Goal: Task Accomplishment & Management: Manage account settings

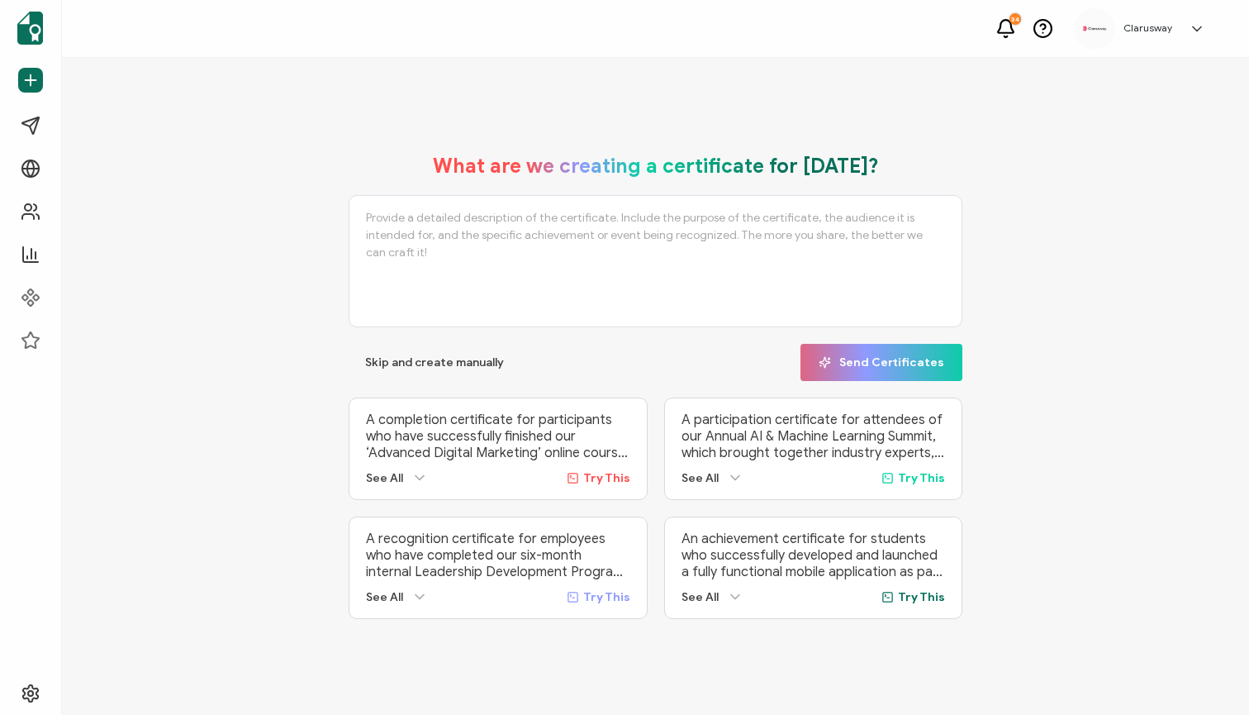
click at [1197, 27] on icon at bounding box center [1197, 29] width 17 height 17
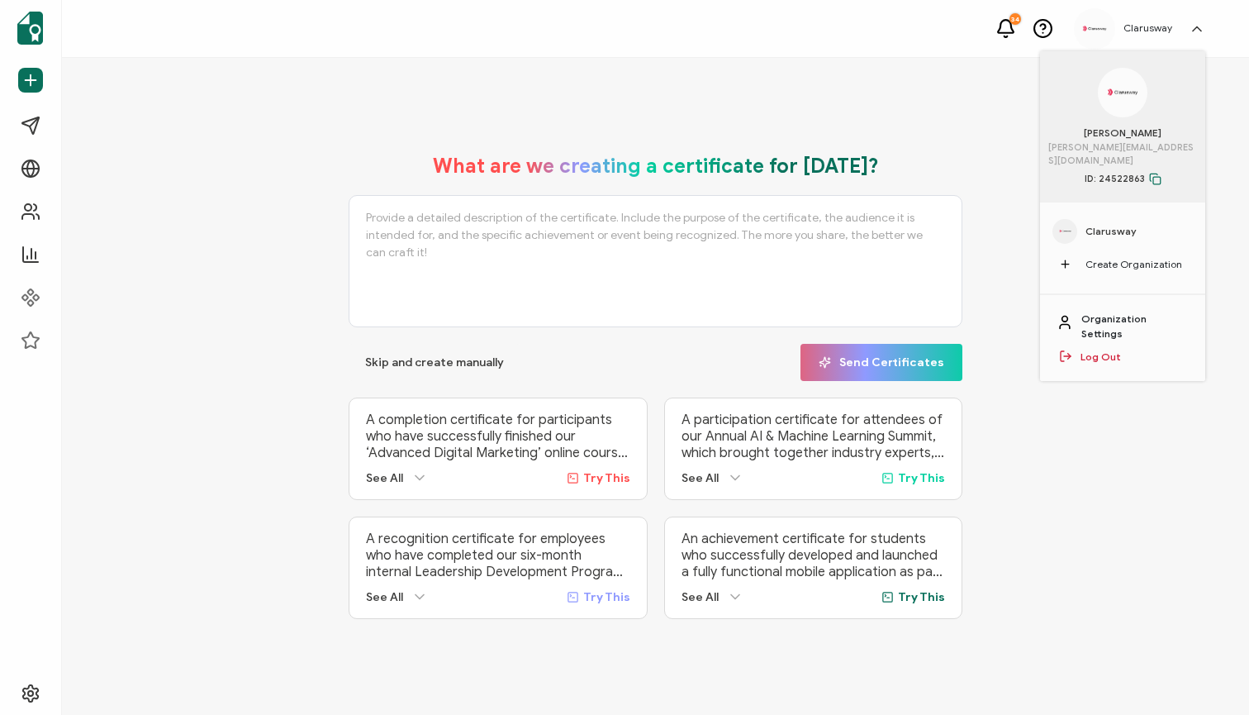
click at [1134, 312] on link "Organization Settings" at bounding box center [1135, 327] width 107 height 30
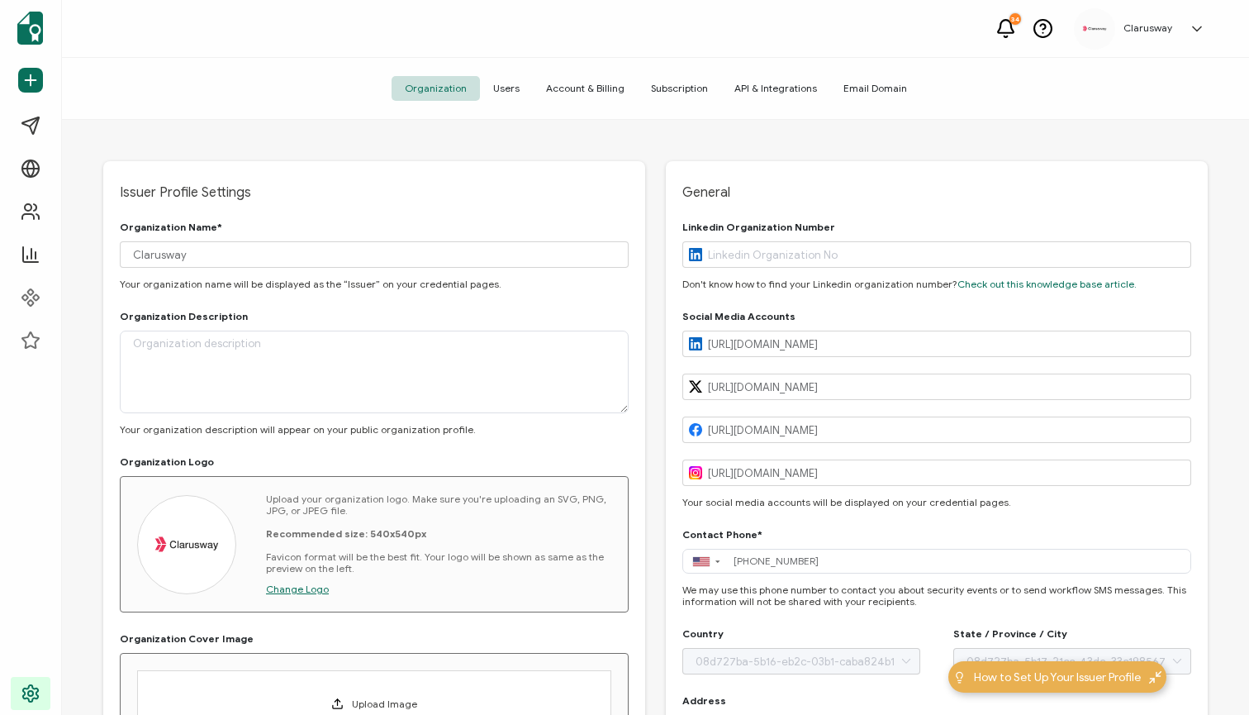
type input "[US_STATE]"
type input "[GEOGRAPHIC_DATA]"
click at [584, 85] on span "Account & Billing" at bounding box center [585, 88] width 105 height 25
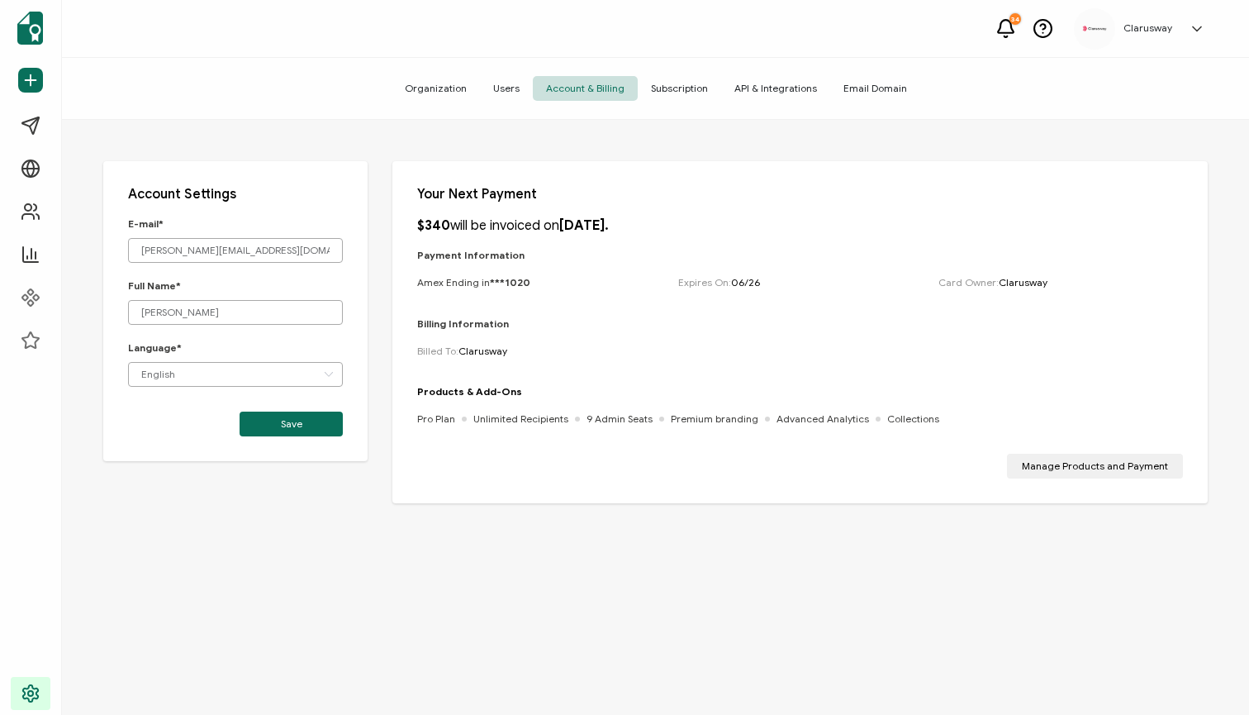
click at [672, 88] on span "Subscription" at bounding box center [679, 88] width 83 height 25
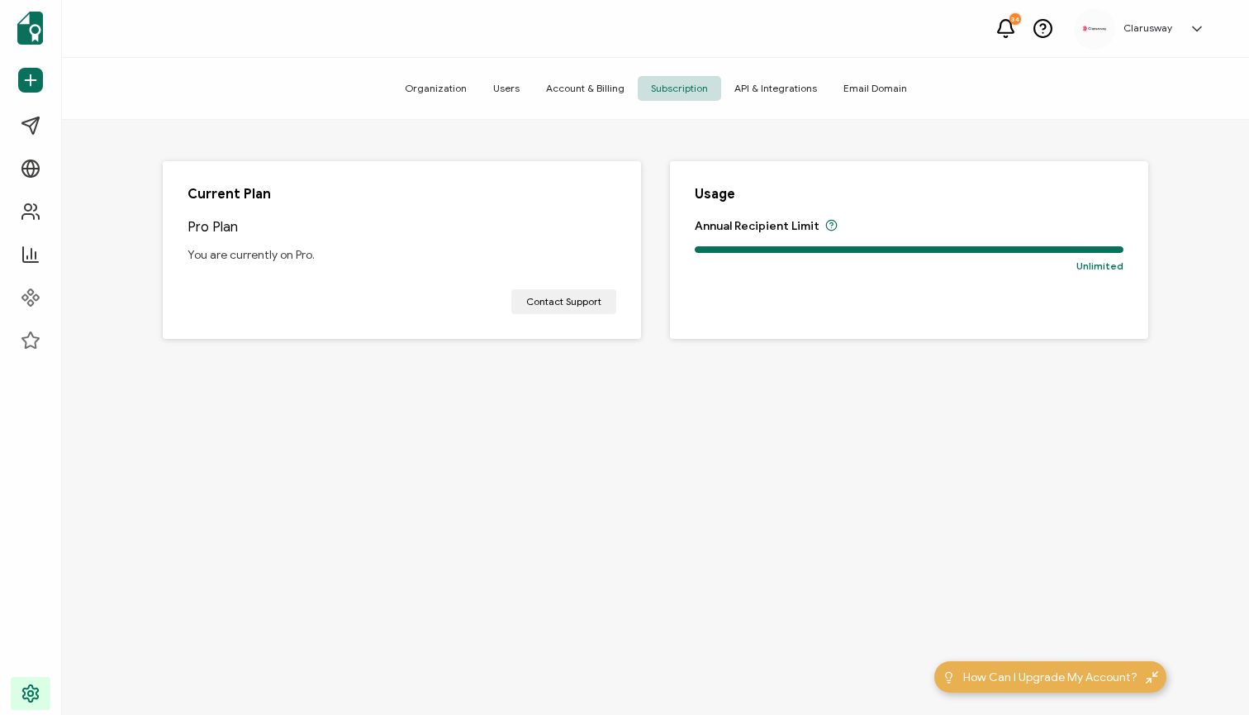
click at [604, 93] on span "Account & Billing" at bounding box center [585, 88] width 105 height 25
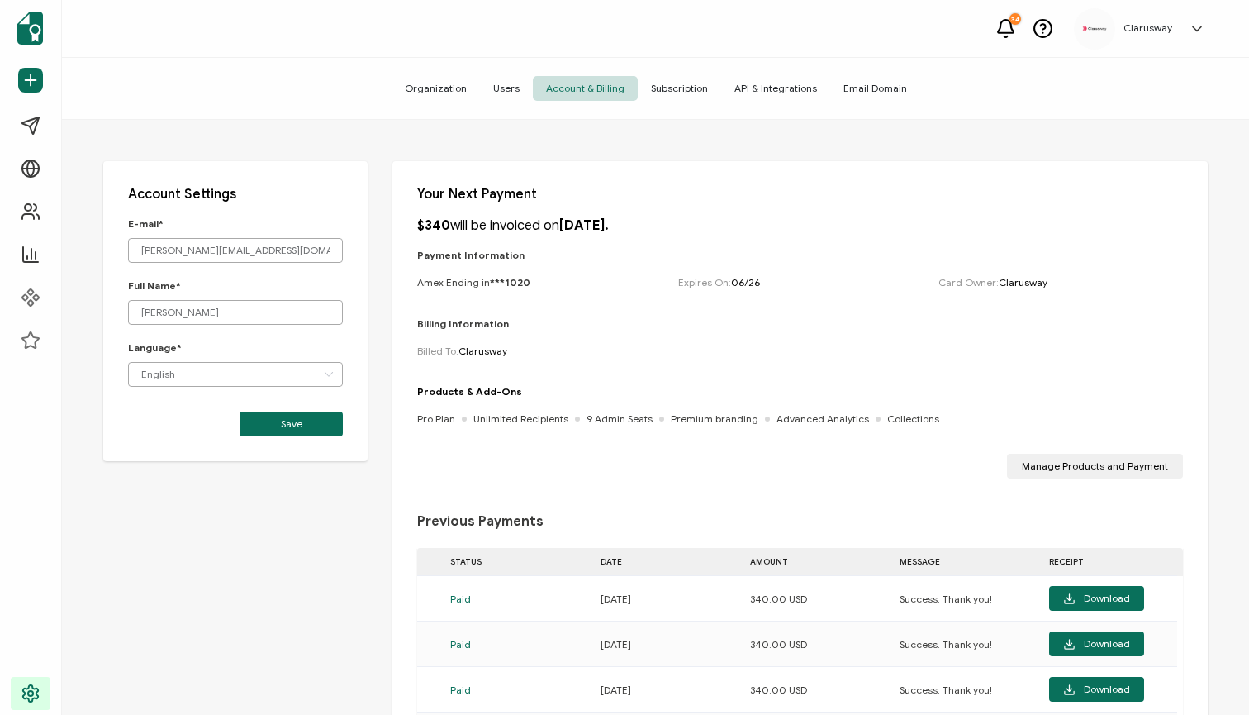
click at [681, 93] on span "Subscription" at bounding box center [679, 88] width 83 height 25
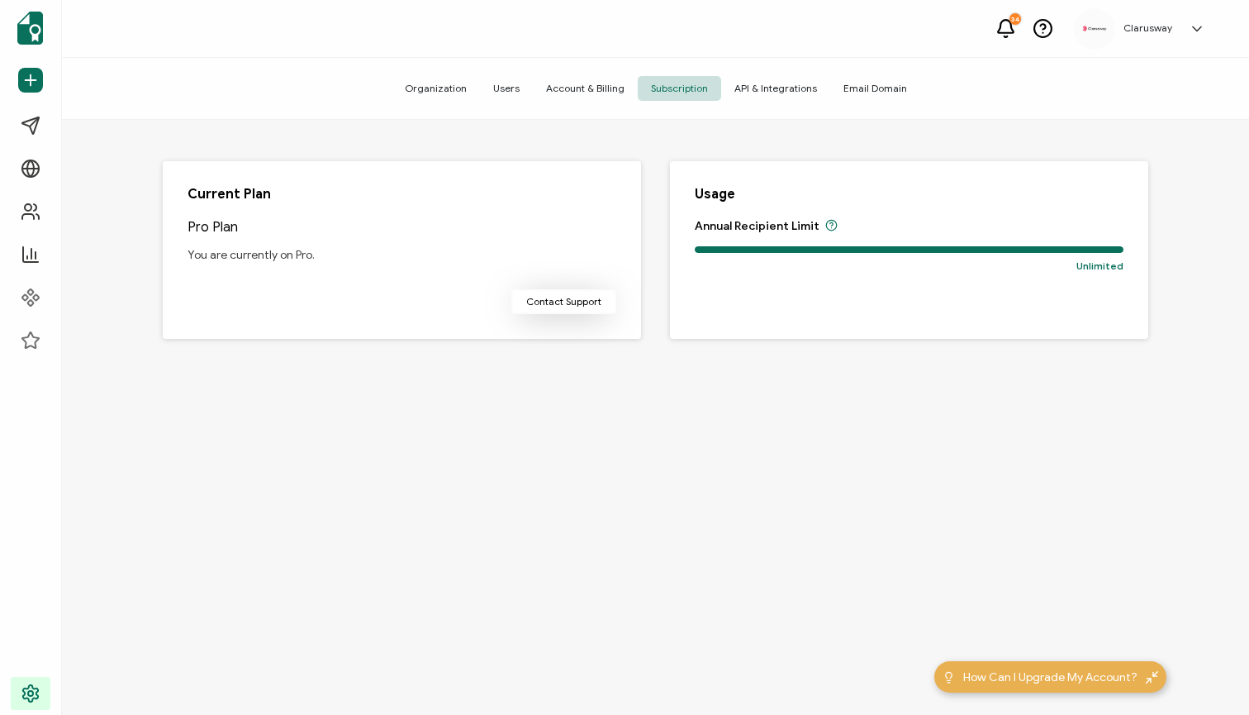
click at [573, 306] on link "Contact Support" at bounding box center [564, 301] width 105 height 25
click at [1190, 23] on icon at bounding box center [1197, 29] width 17 height 17
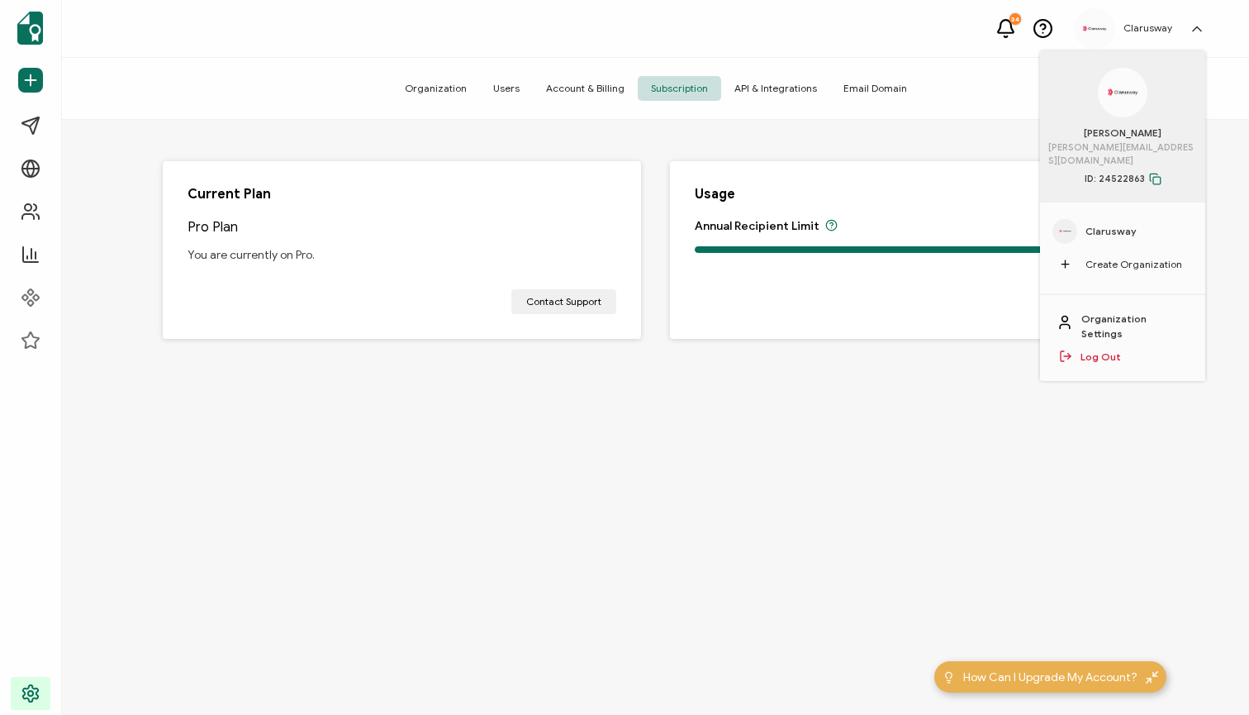
click at [1157, 173] on icon at bounding box center [1155, 179] width 12 height 12
